Goal: Task Accomplishment & Management: Complete application form

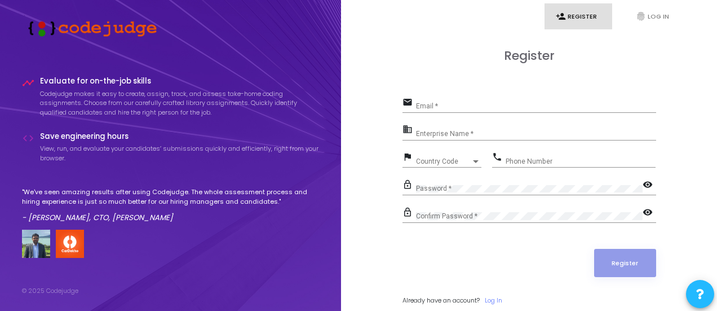
click at [102, 102] on p "Codejudge makes it easy to create, assign, track, and assess take-home coding a…" at bounding box center [180, 103] width 280 height 28
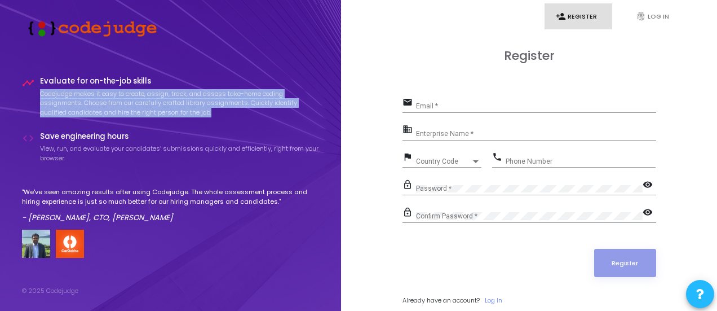
click at [102, 102] on p "Codejudge makes it easy to create, assign, track, and assess take-home coding a…" at bounding box center [180, 103] width 280 height 28
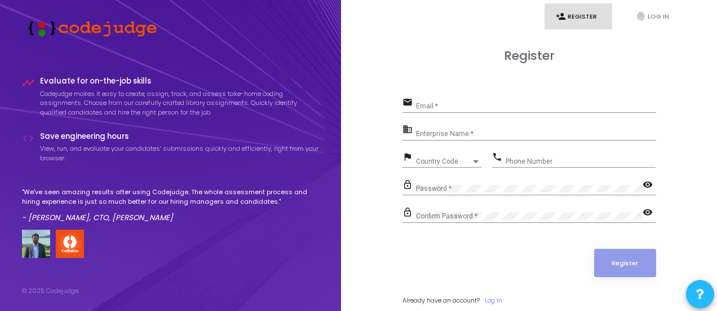
click at [102, 102] on p "Codejudge makes it easy to create, assign, track, and assess take-home coding a…" at bounding box center [180, 103] width 280 height 28
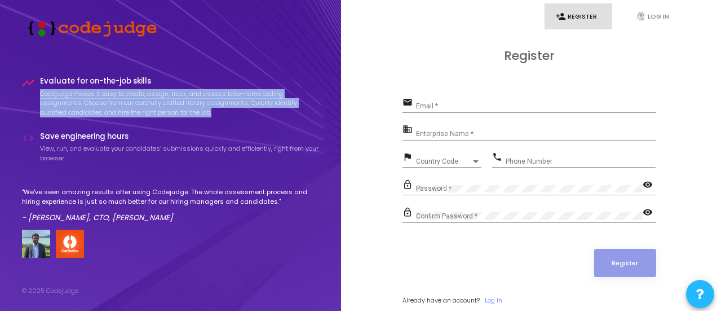
click at [102, 102] on p "Codejudge makes it easy to create, assign, track, and assess take-home coding a…" at bounding box center [180, 103] width 280 height 28
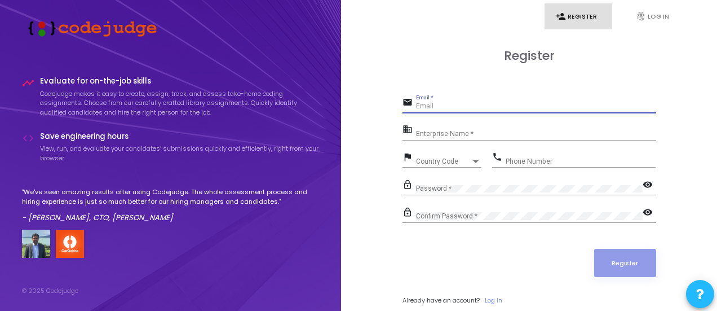
click at [472, 103] on input "Email *" at bounding box center [536, 107] width 240 height 8
type input "[EMAIL_ADDRESS][DOMAIN_NAME]"
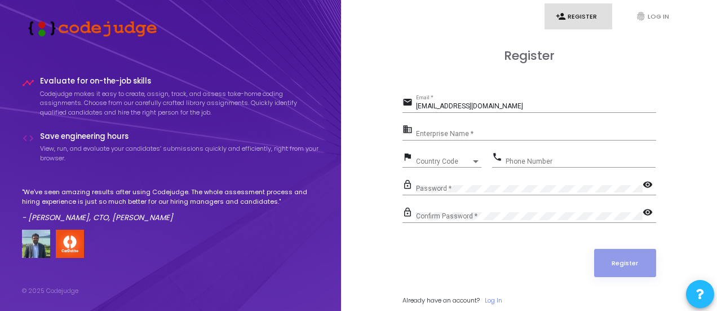
click at [479, 127] on div "Enterprise Name *" at bounding box center [536, 130] width 240 height 17
